Goal: Task Accomplishment & Management: Manage account settings

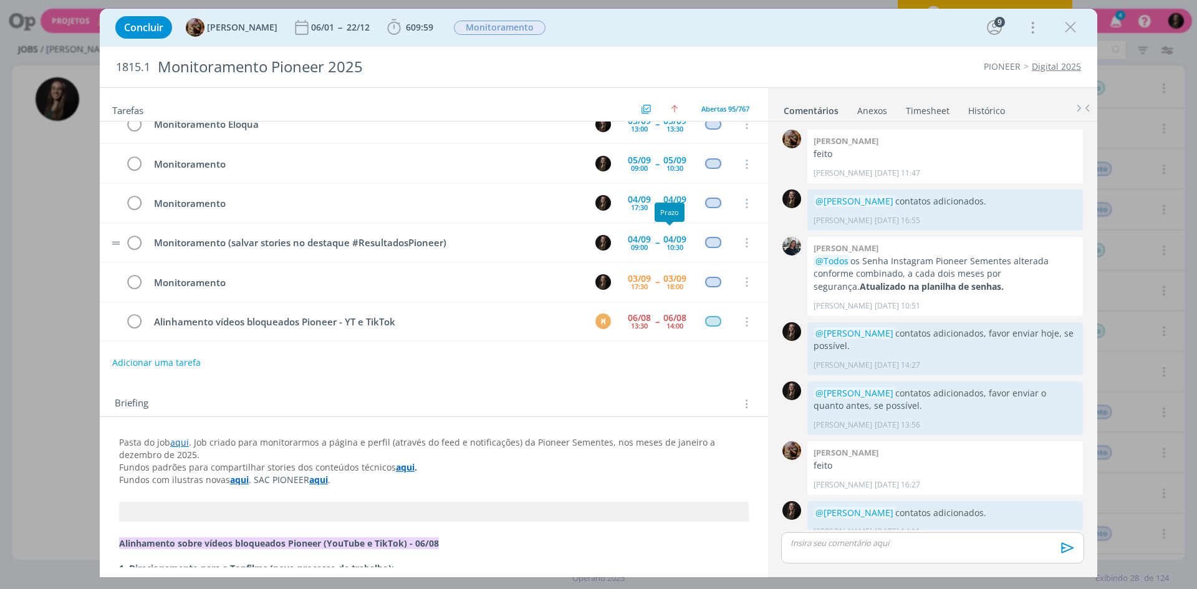
scroll to position [2138, 0]
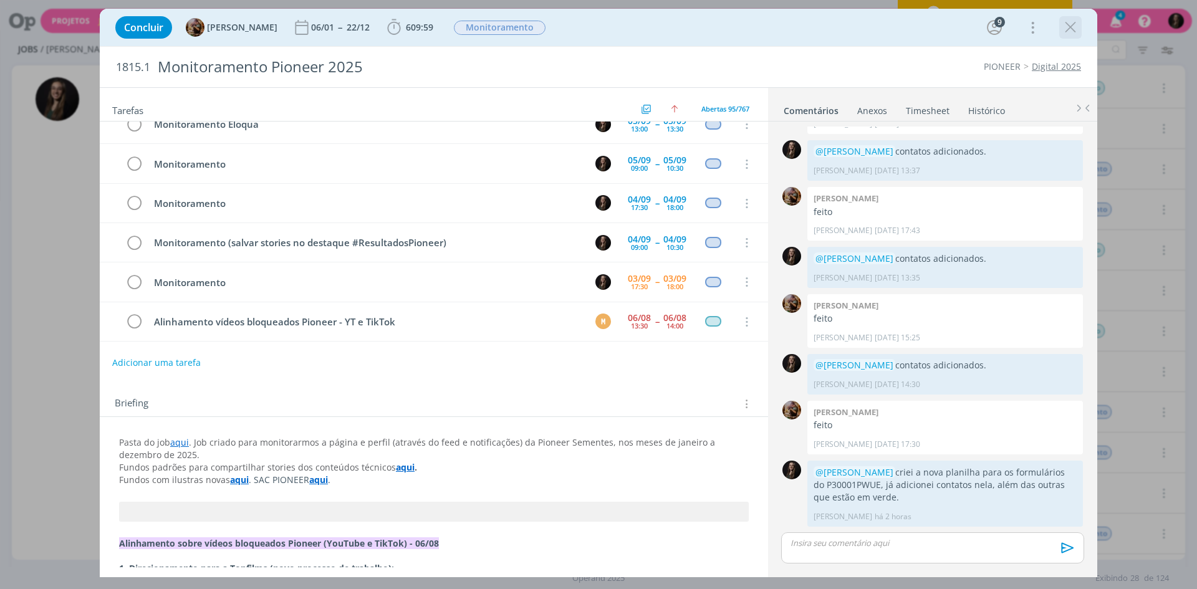
click at [1074, 22] on icon "dialog" at bounding box center [1070, 27] width 19 height 19
click at [1067, 26] on div at bounding box center [598, 294] width 1197 height 589
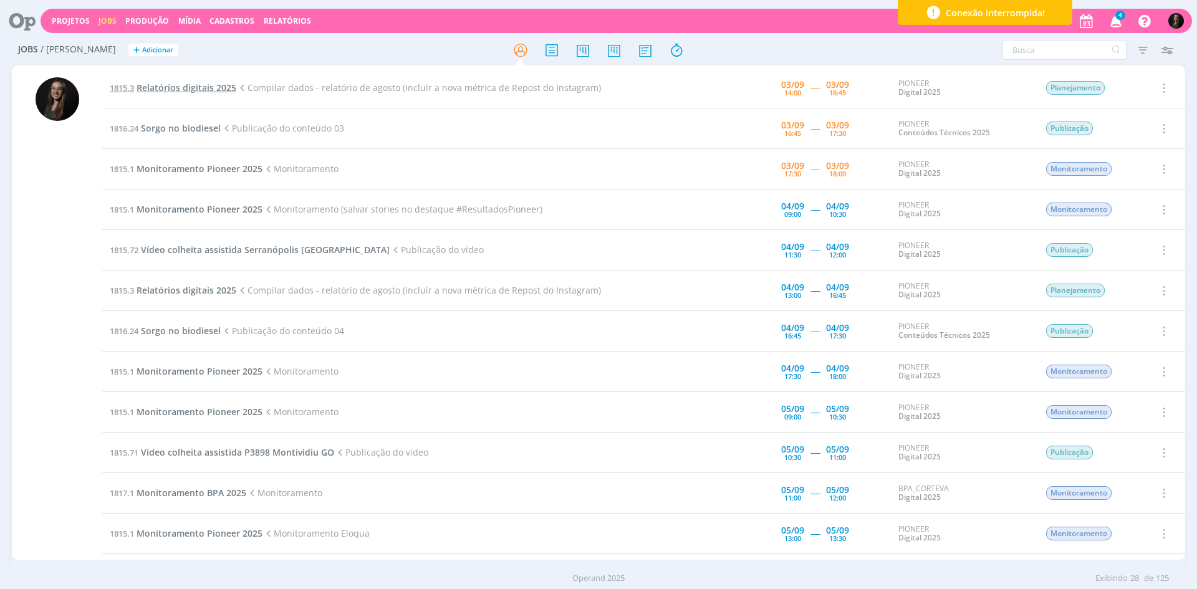
click at [209, 84] on span "Relatórios digitais 2025" at bounding box center [187, 88] width 100 height 12
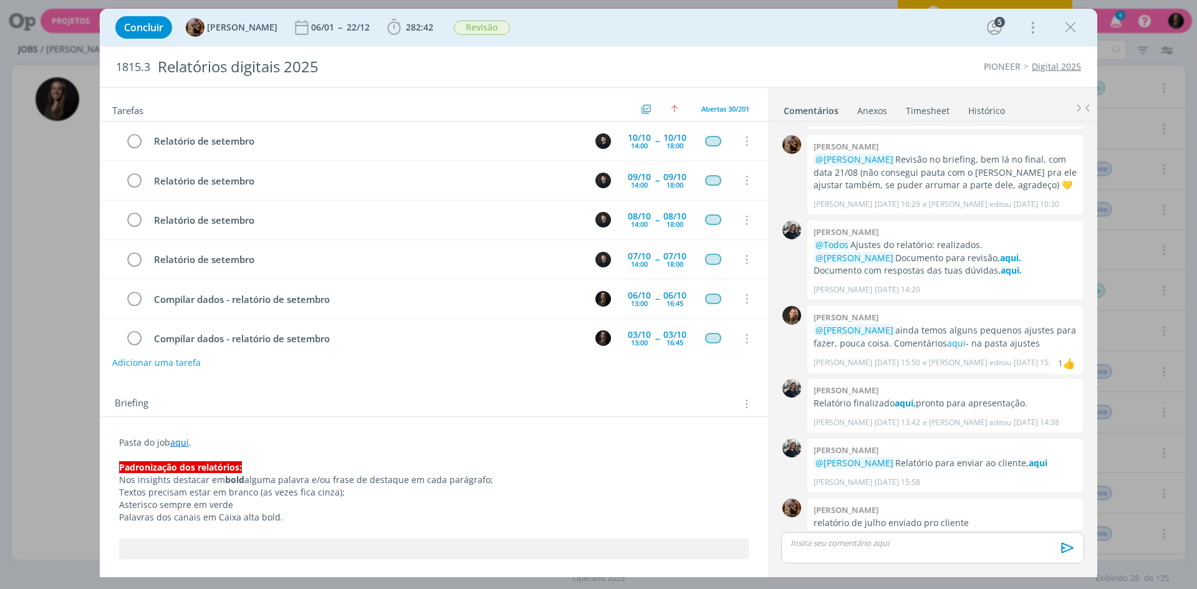
scroll to position [963, 0]
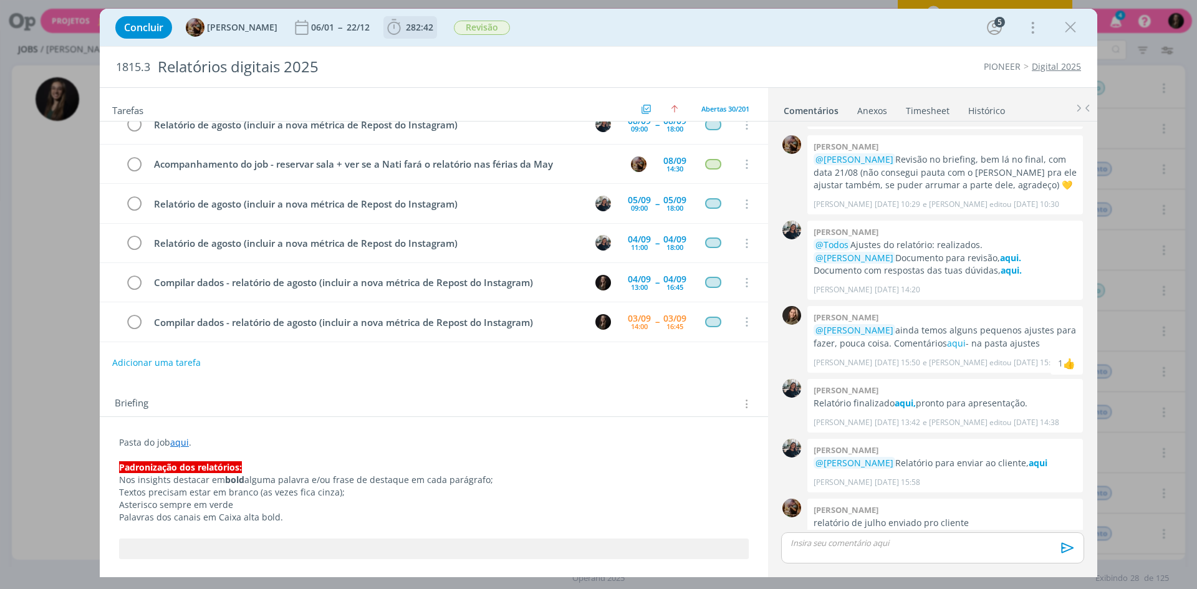
click at [425, 26] on span "282:42" at bounding box center [419, 27] width 27 height 12
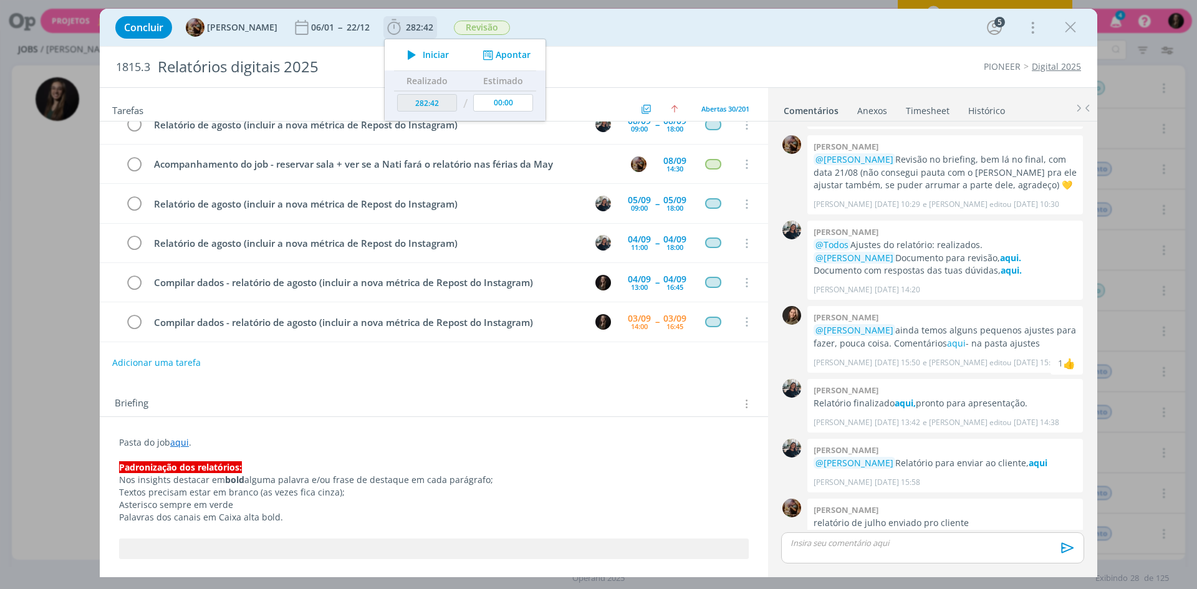
click at [433, 50] on span "Iniciar" at bounding box center [436, 54] width 26 height 9
click at [600, 34] on div "Concluir [PERSON_NAME] 06/01 -- 22/12 282:42 Iniciar Apontar Data * [DATE] Hora…" at bounding box center [598, 27] width 979 height 30
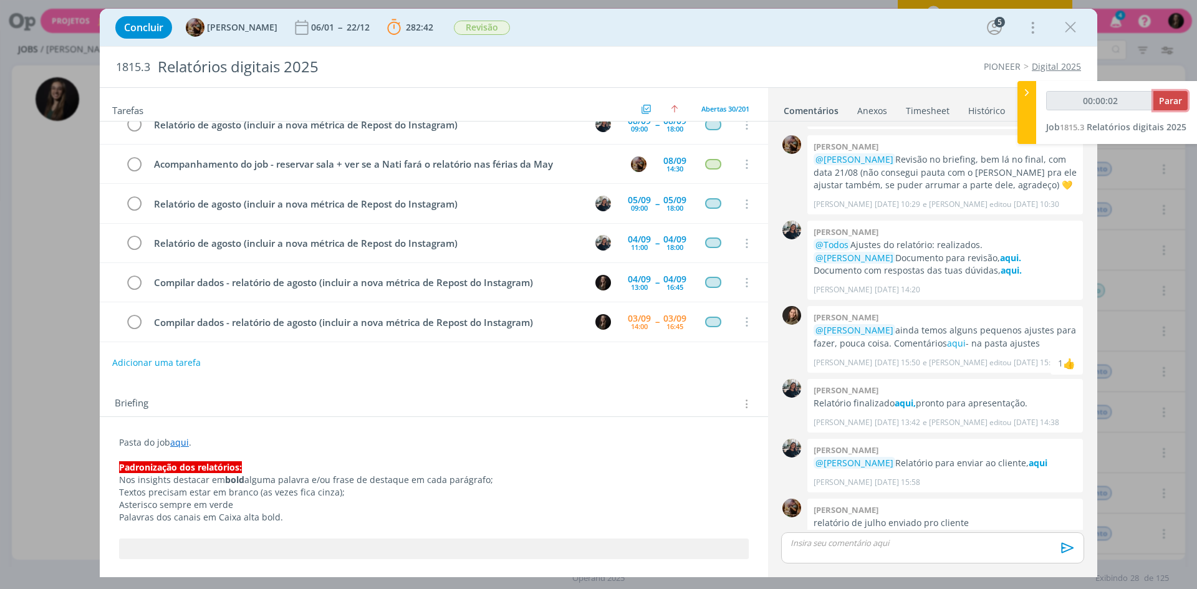
click at [1170, 105] on span "Parar" at bounding box center [1170, 101] width 23 height 12
click at [138, 323] on icon "dialog" at bounding box center [133, 322] width 17 height 19
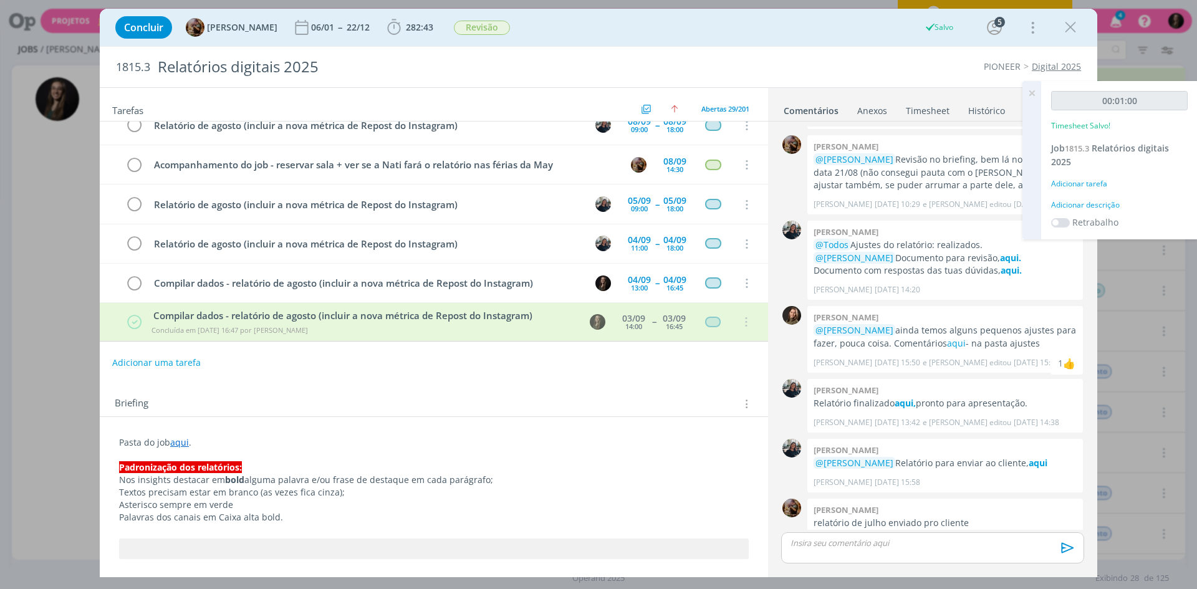
click at [1031, 92] on icon at bounding box center [1032, 93] width 22 height 24
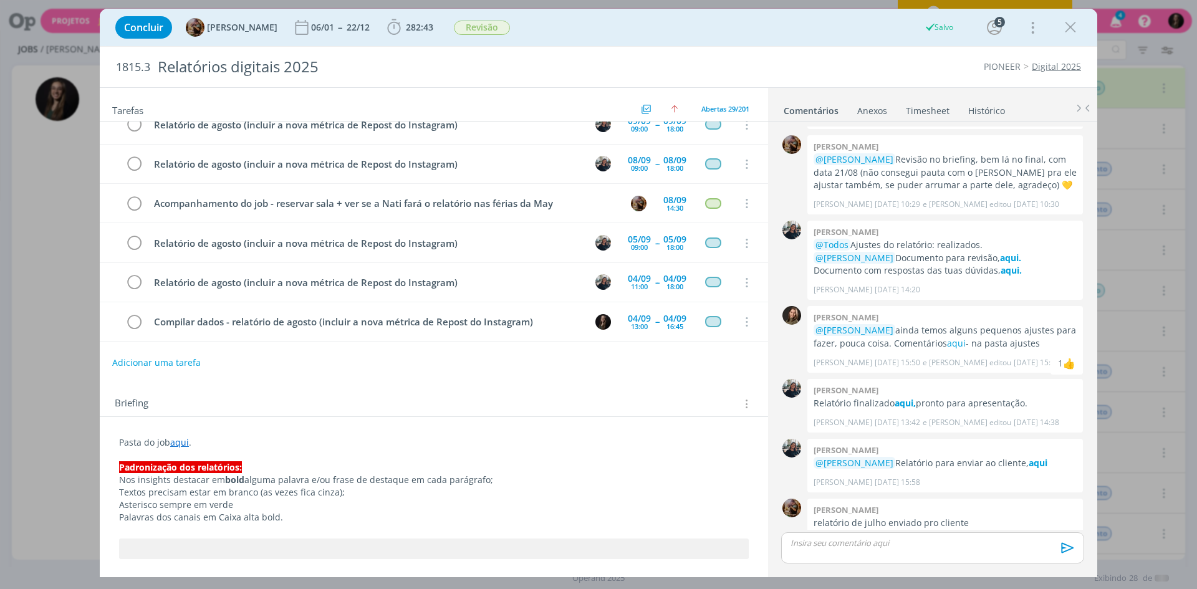
scroll to position [924, 0]
click at [931, 110] on link "Timesheet" at bounding box center [927, 108] width 45 height 18
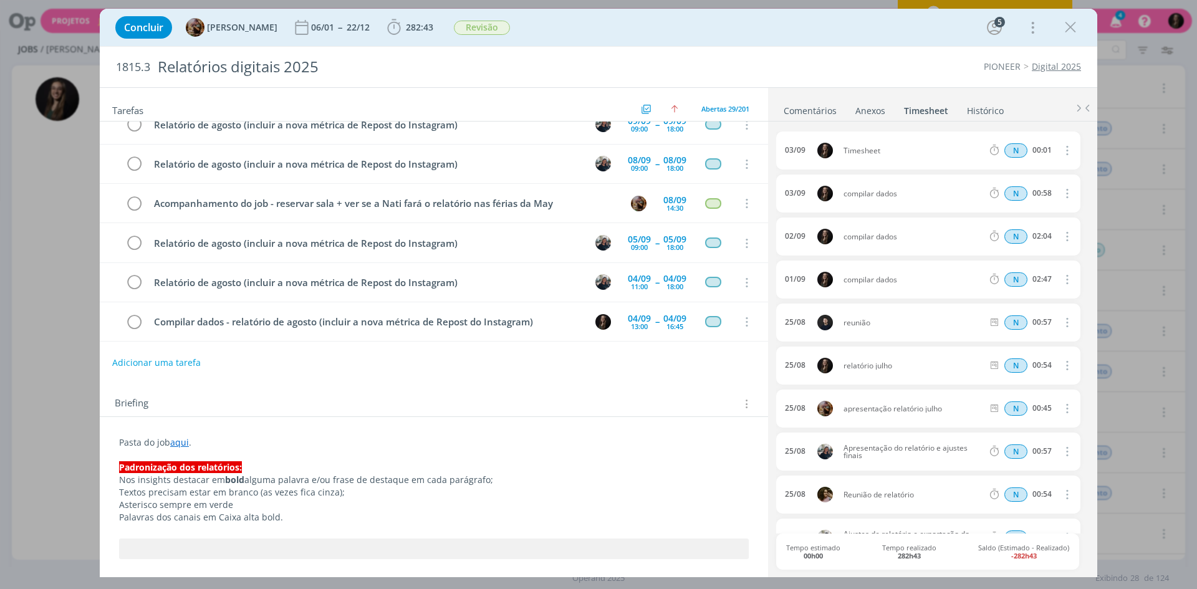
click at [1059, 149] on icon "dialog" at bounding box center [1066, 150] width 14 height 15
click at [1016, 174] on link "Excluir" at bounding box center [1031, 173] width 99 height 20
click at [1054, 146] on button "Sim" at bounding box center [1055, 151] width 24 height 14
click at [1072, 27] on icon "dialog" at bounding box center [1070, 27] width 19 height 19
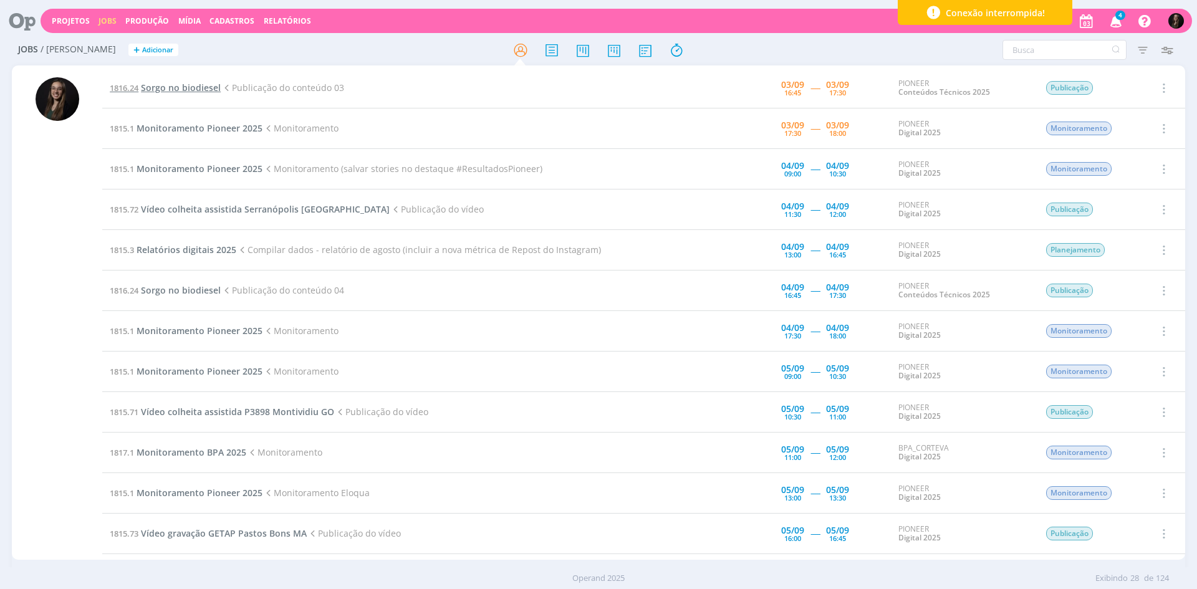
click at [197, 88] on span "Sorgo no biodiesel" at bounding box center [181, 88] width 80 height 12
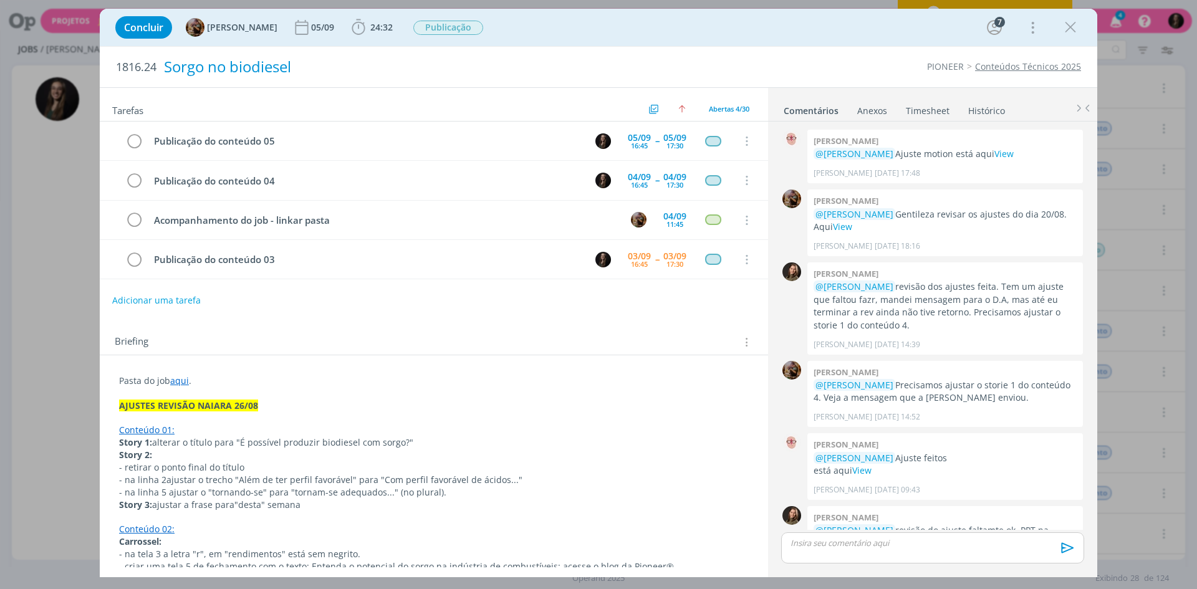
scroll to position [1169, 0]
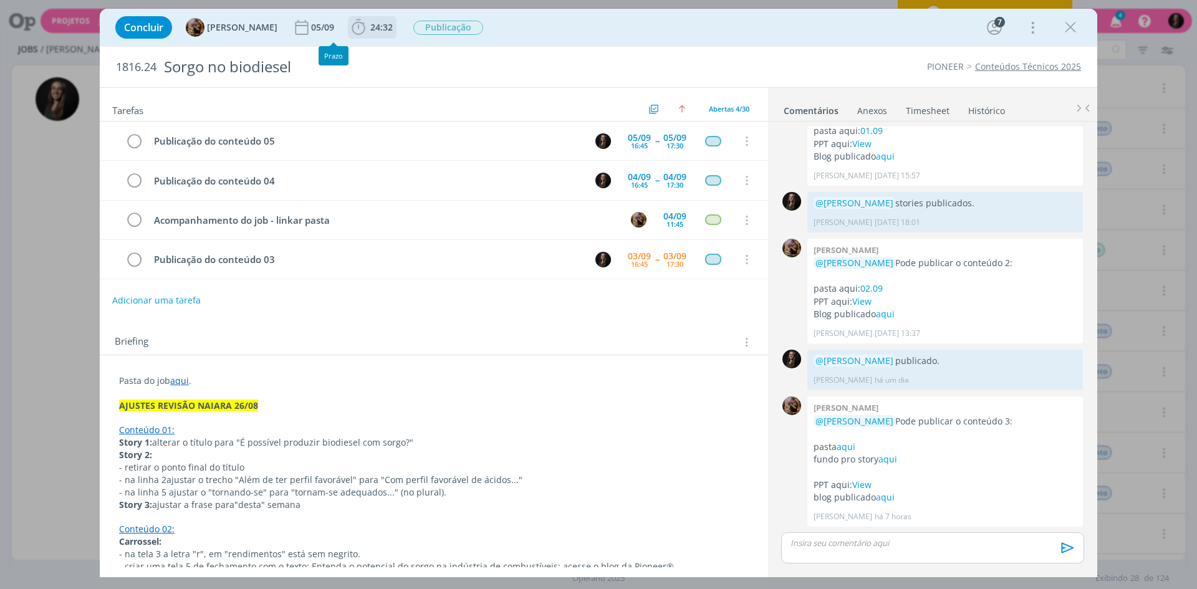
click at [368, 29] on icon "dialog" at bounding box center [358, 27] width 19 height 19
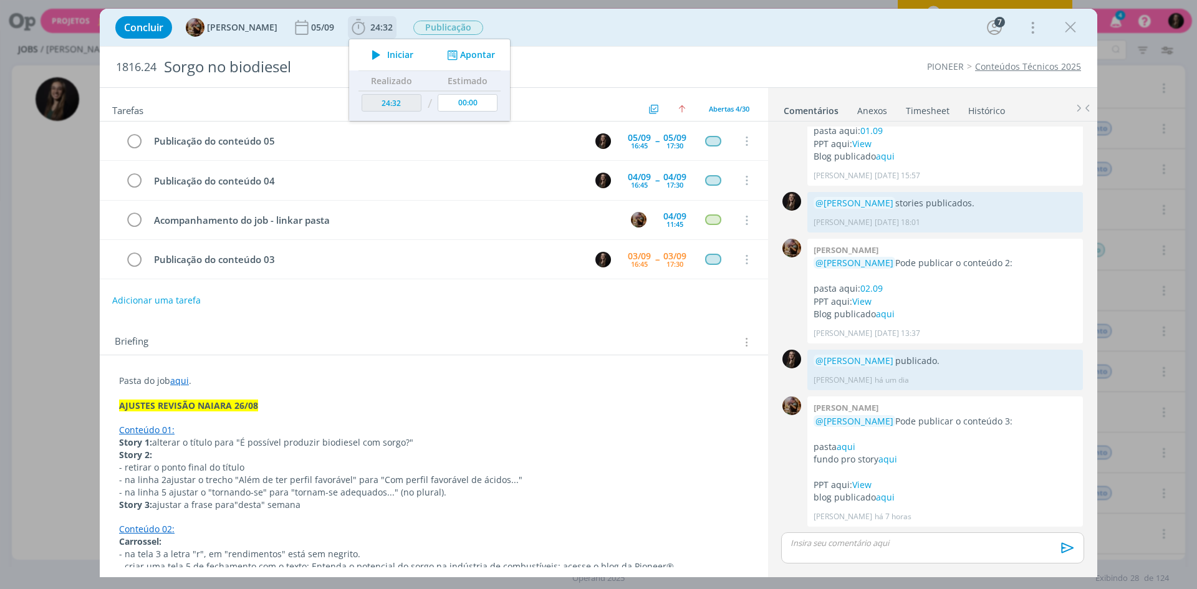
click at [410, 57] on span "Iniciar" at bounding box center [400, 54] width 26 height 9
click at [684, 37] on div "Concluir [PERSON_NAME] 05/09 24:32 Iniciar Apontar Data * [DATE] Horas * 00:00 …" at bounding box center [598, 27] width 979 height 30
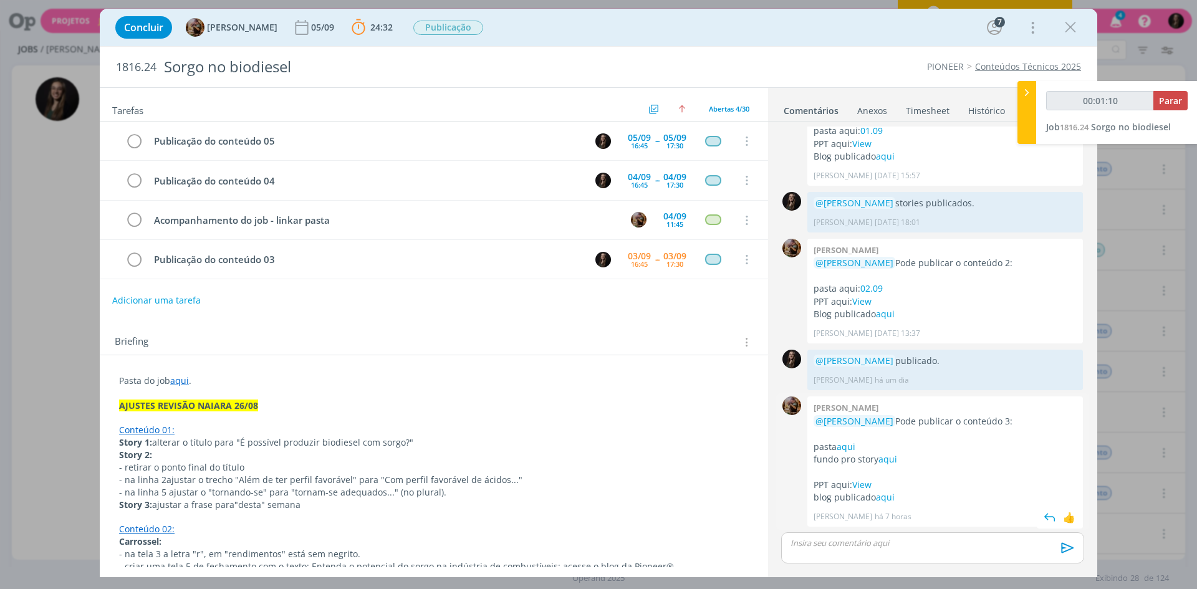
drag, startPoint x: 849, startPoint y: 443, endPoint x: 807, endPoint y: 418, distance: 48.6
click at [849, 443] on link "aqui" at bounding box center [846, 447] width 19 height 12
click at [886, 463] on link "aqui" at bounding box center [887, 459] width 19 height 12
click at [862, 485] on link "View" at bounding box center [861, 485] width 19 height 12
click at [880, 504] on p "blog publicado aqui" at bounding box center [945, 497] width 263 height 12
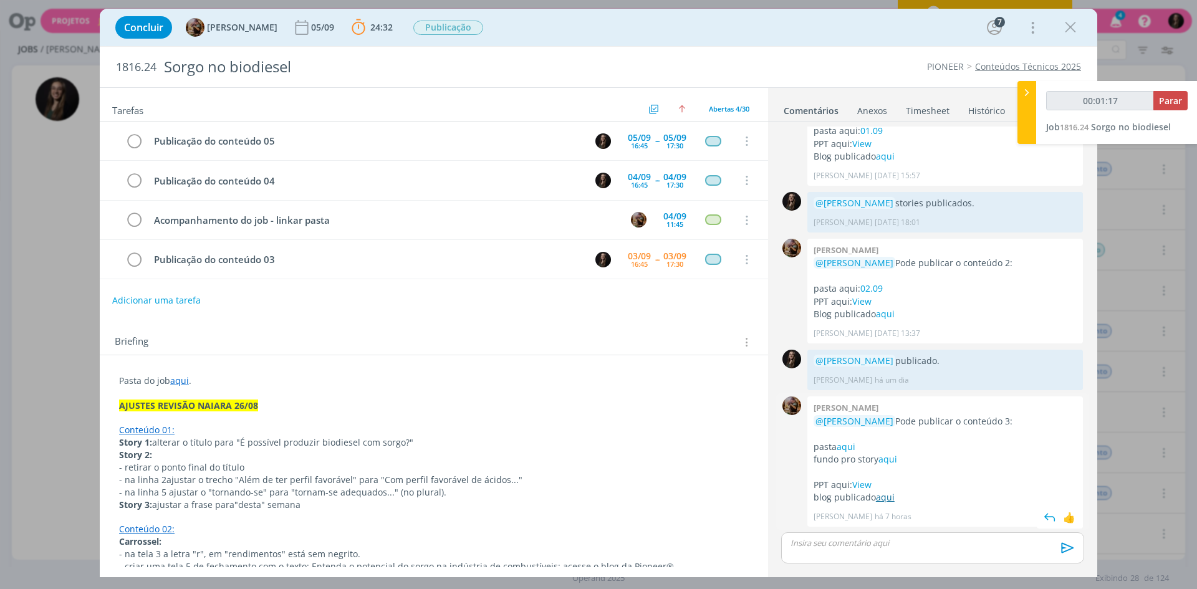
click at [883, 496] on link "aqui" at bounding box center [885, 497] width 19 height 12
type input "00:28:27"
